Goal: Navigation & Orientation: Find specific page/section

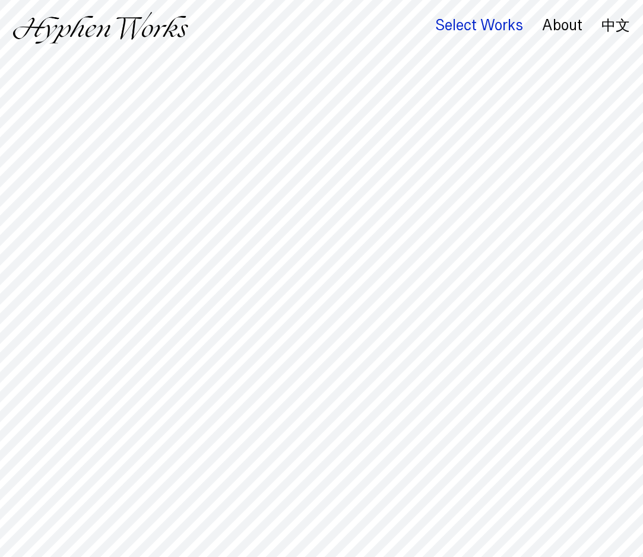
click at [474, 22] on div "Select Works" at bounding box center [479, 25] width 88 height 17
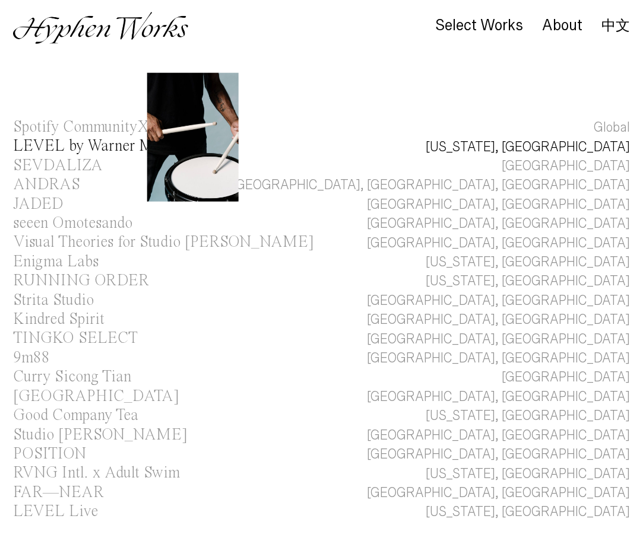
click at [83, 150] on div "LEVEL by Warner Music Group" at bounding box center [118, 146] width 210 height 16
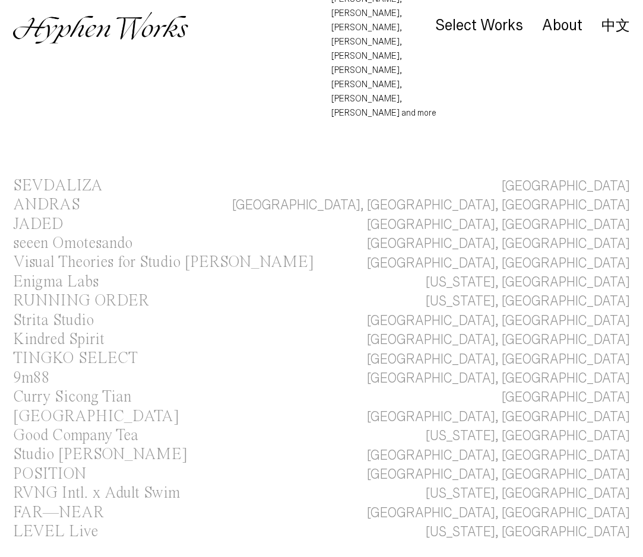
scroll to position [624, 0]
